Goal: Task Accomplishment & Management: Complete application form

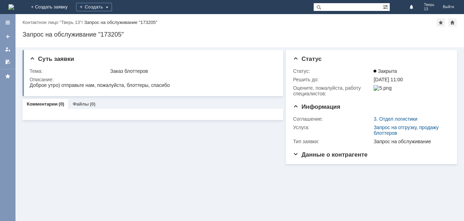
drag, startPoint x: 186, startPoint y: 10, endPoint x: 165, endPoint y: 12, distance: 20.9
click at [183, 10] on div "На домашнюю + Создать заявку Создать Тверь 13 Выйти" at bounding box center [232, 7] width 464 height 14
click at [112, 7] on div "Создать" at bounding box center [94, 7] width 36 height 8
click at [131, 21] on link "Заявка" at bounding box center [104, 21] width 54 height 8
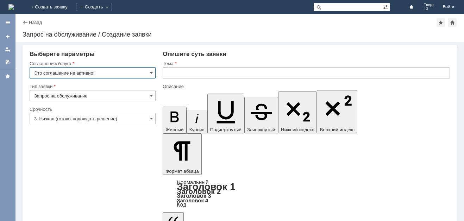
click at [140, 68] on input "Это соглашение не активно!" at bounding box center [93, 72] width 126 height 11
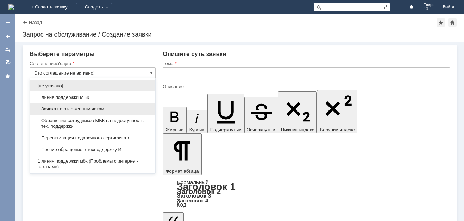
click at [125, 107] on span "Заявка по отложенным чекам" at bounding box center [92, 109] width 117 height 6
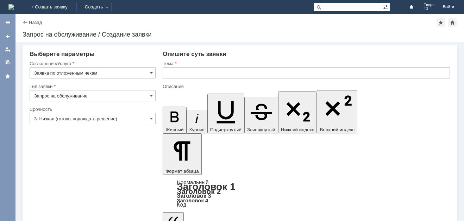
type input "Заявка по отложенным чекам"
click at [203, 64] on div "Тема" at bounding box center [306, 63] width 286 height 5
click at [207, 68] on input "text" at bounding box center [306, 72] width 287 height 11
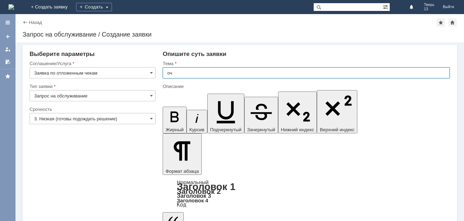
type input "оч"
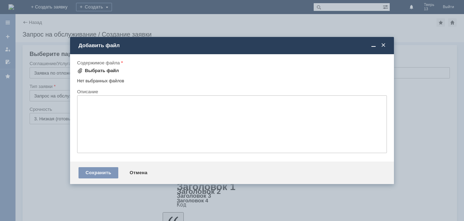
click at [101, 71] on div "Выбрать файл" at bounding box center [102, 71] width 34 height 6
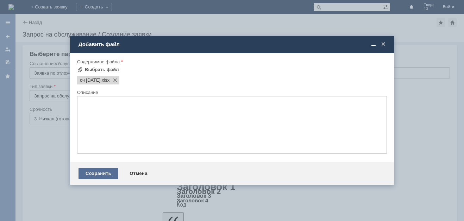
click at [103, 172] on div "Сохранить" at bounding box center [99, 173] width 40 height 11
